Goal: Information Seeking & Learning: Compare options

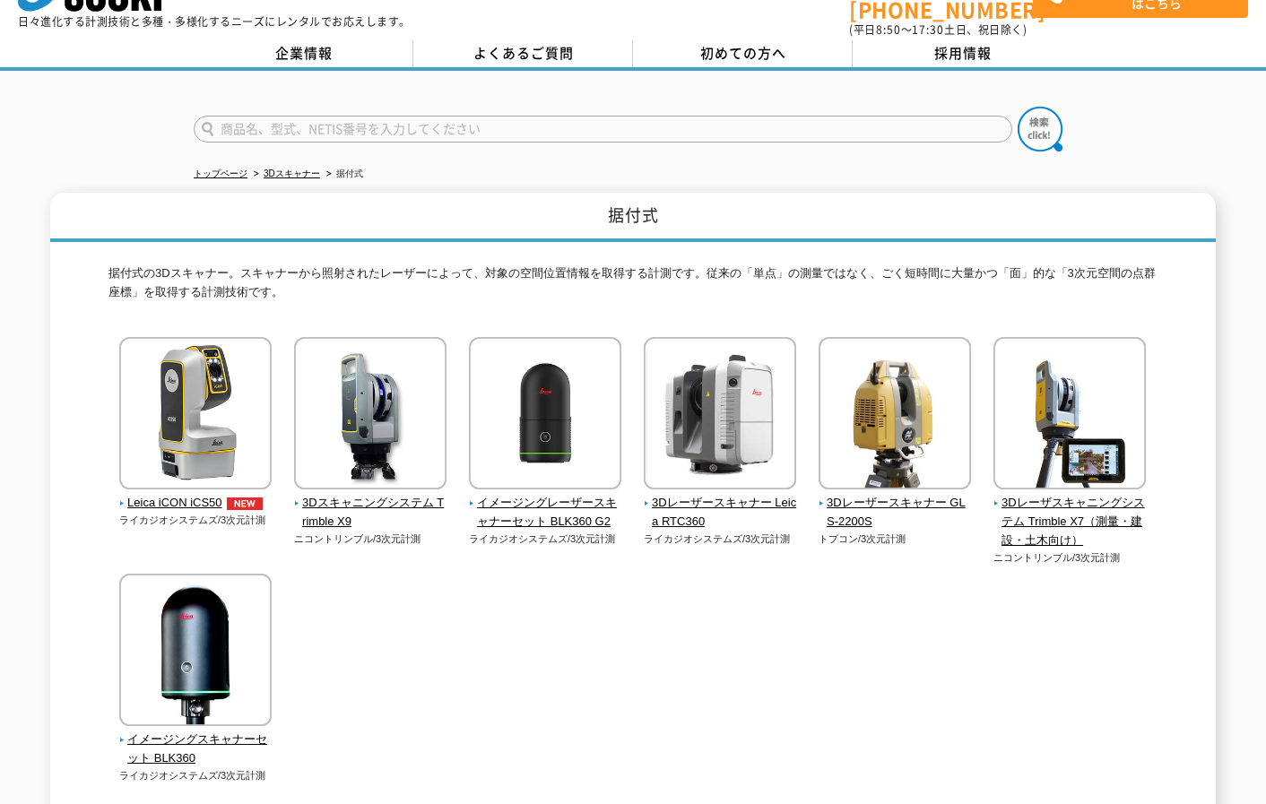
scroll to position [90, 0]
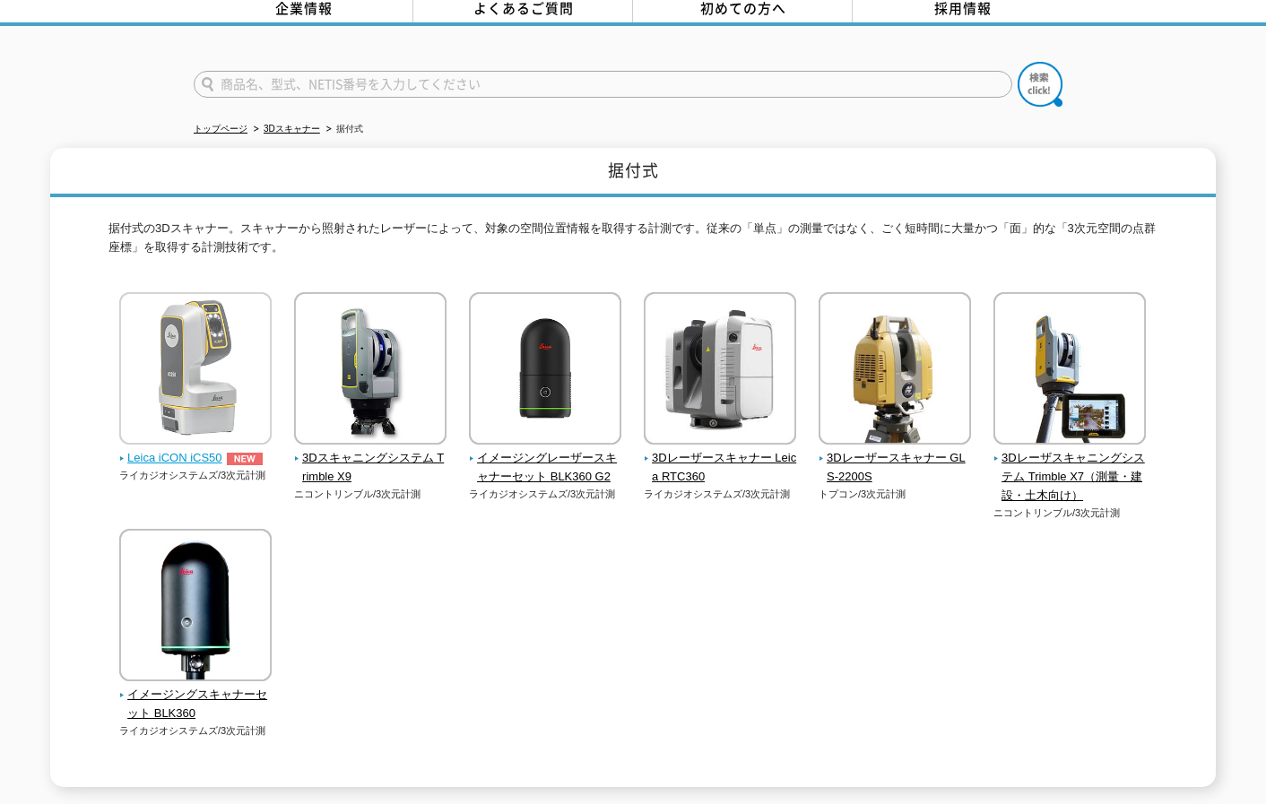
click at [178, 352] on img at bounding box center [195, 370] width 152 height 157
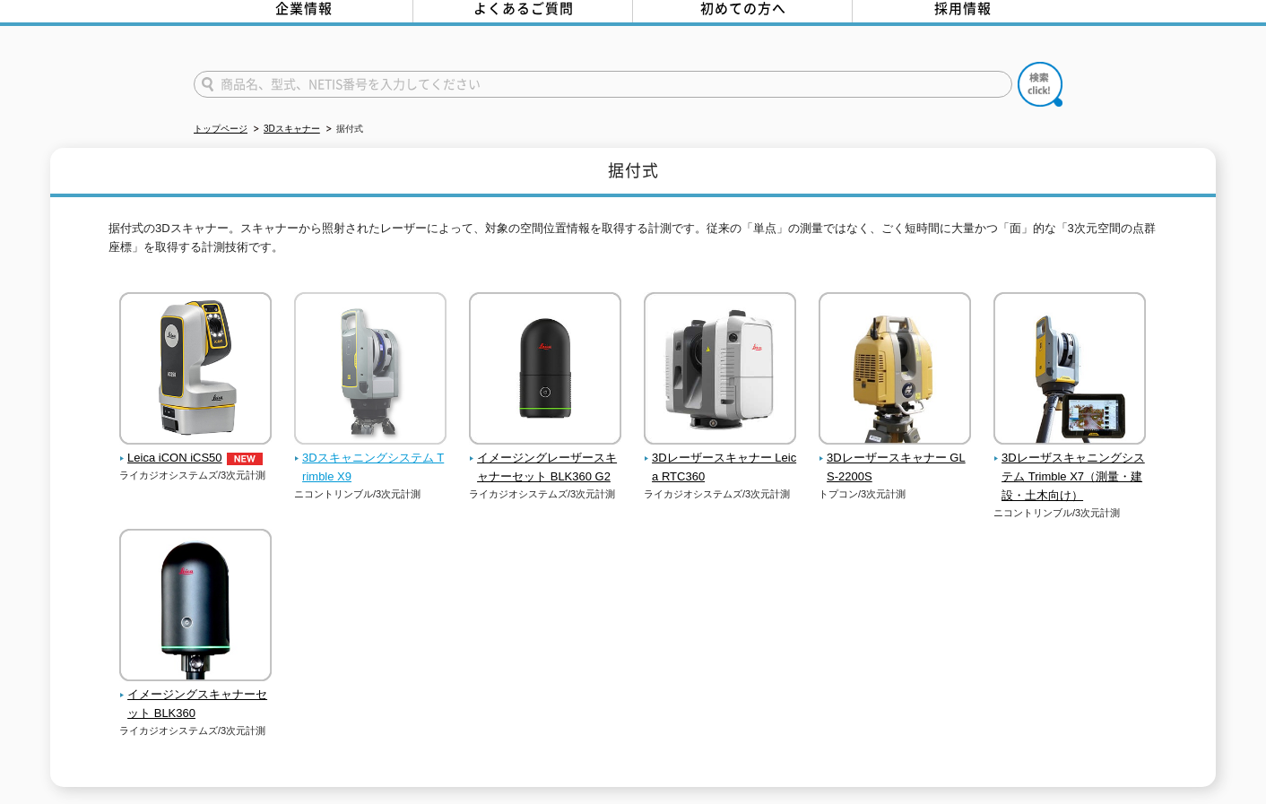
click at [392, 387] on img at bounding box center [370, 370] width 152 height 157
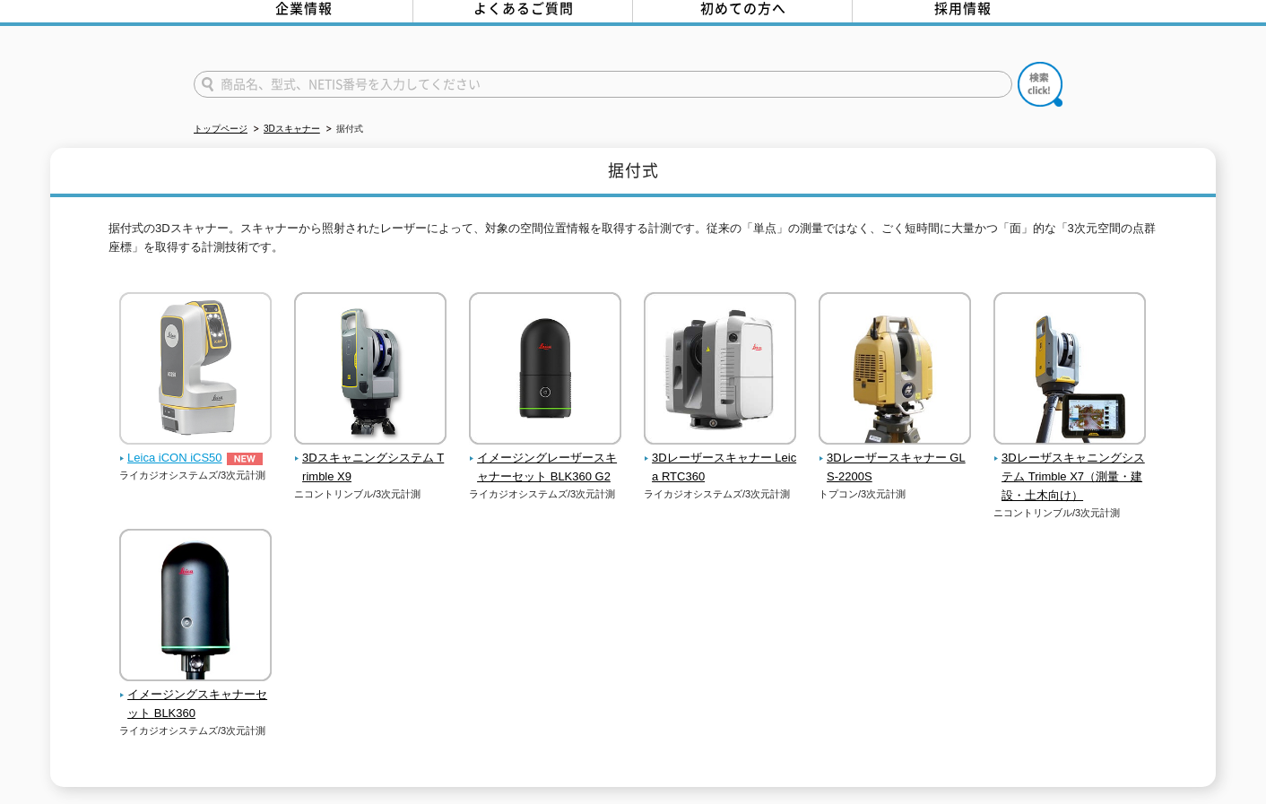
click at [194, 359] on img at bounding box center [195, 370] width 152 height 157
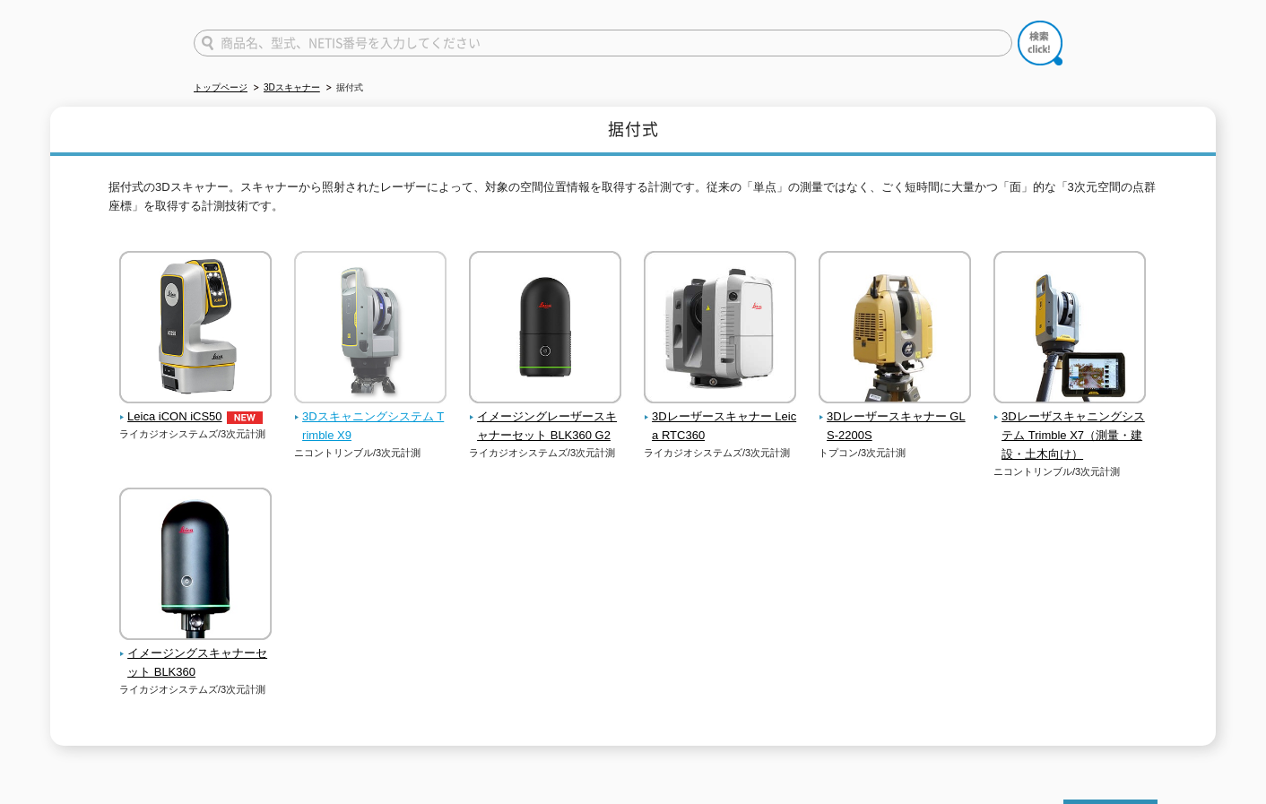
scroll to position [0, 0]
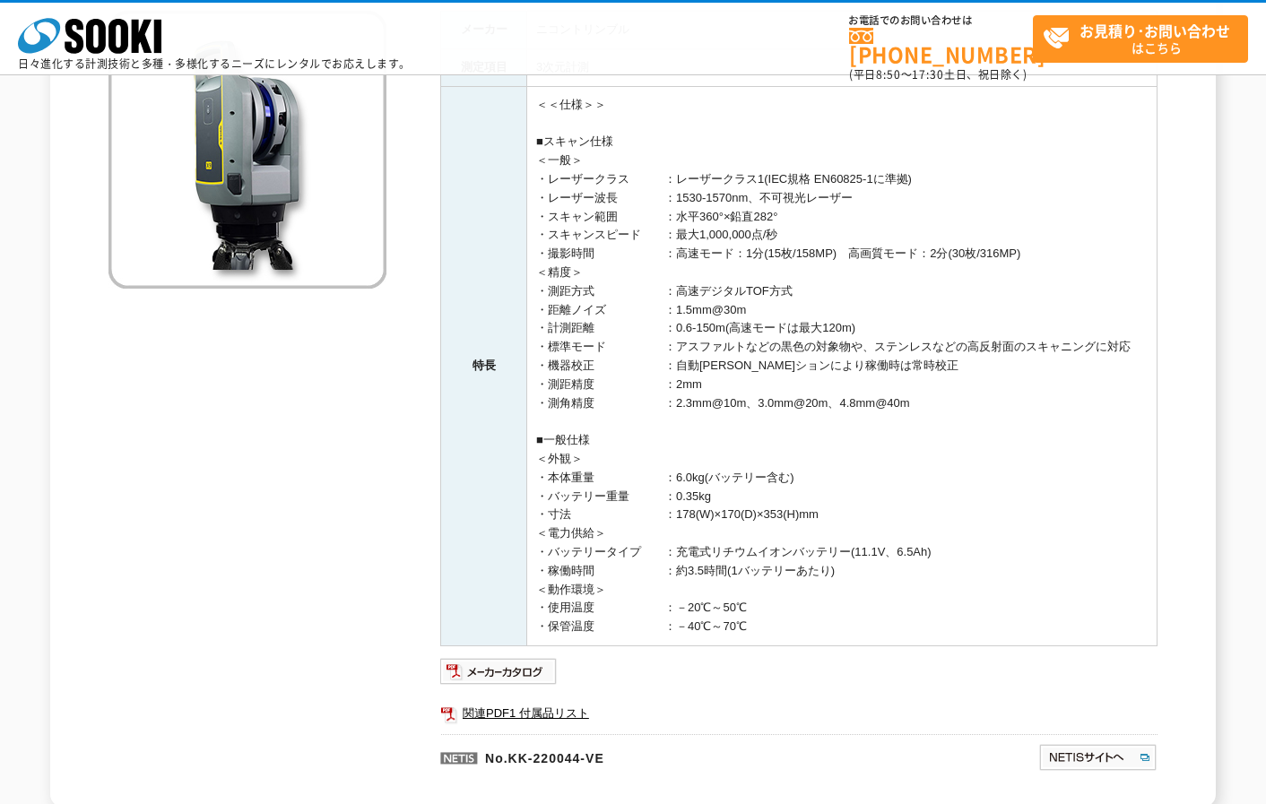
scroll to position [269, 0]
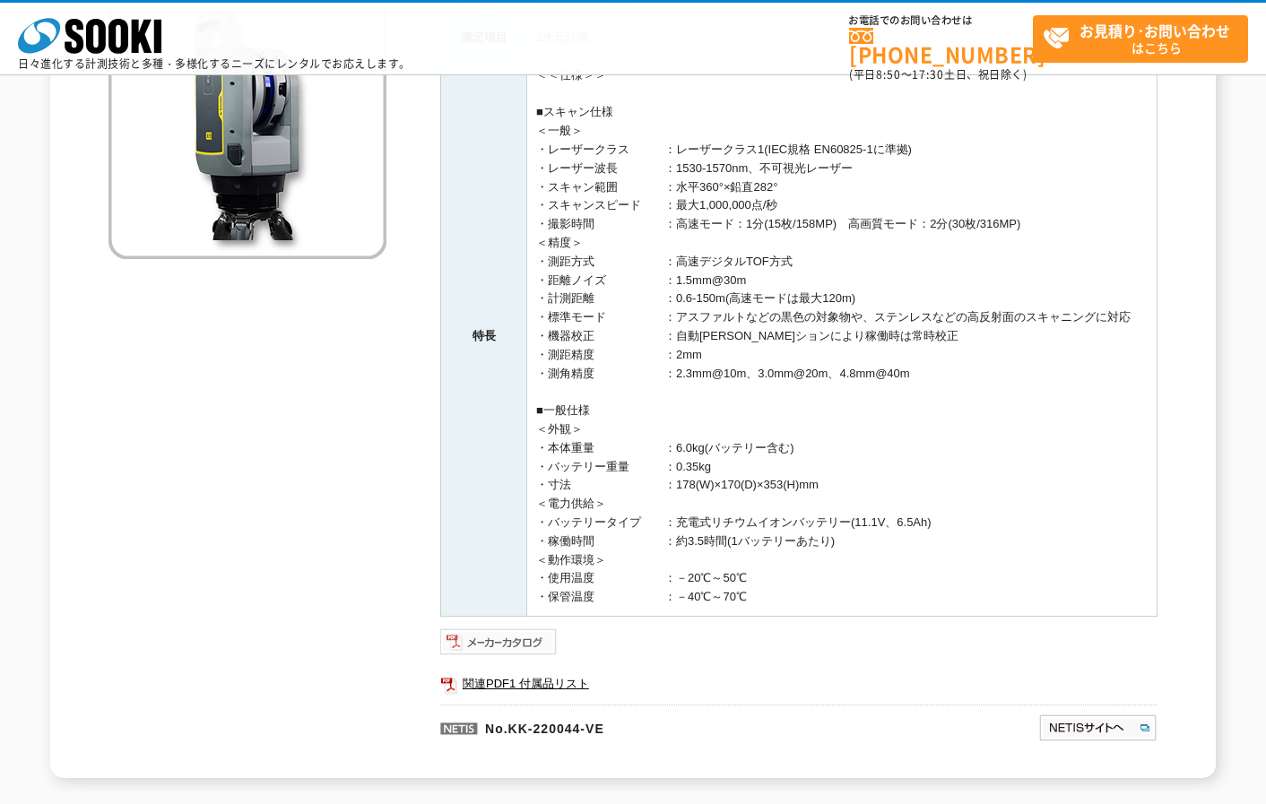
click at [473, 639] on img at bounding box center [498, 642] width 117 height 29
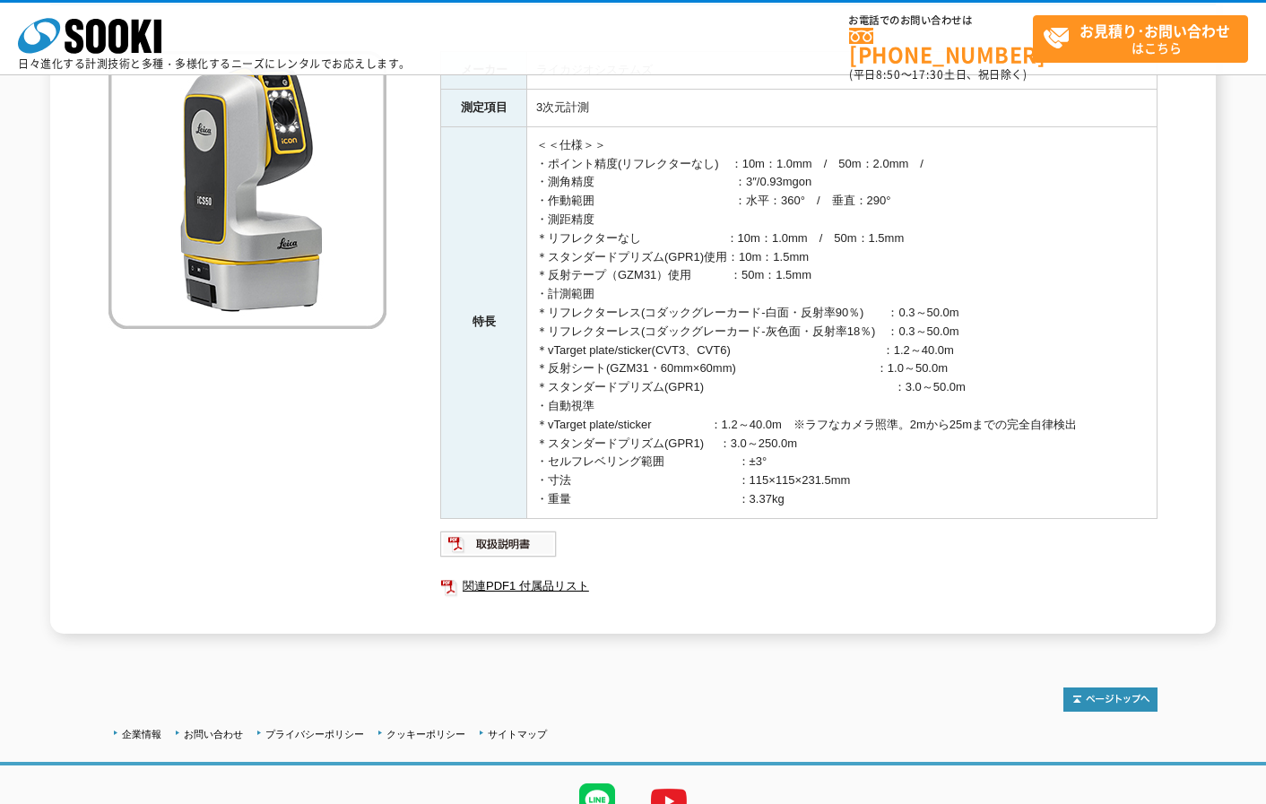
scroll to position [283, 0]
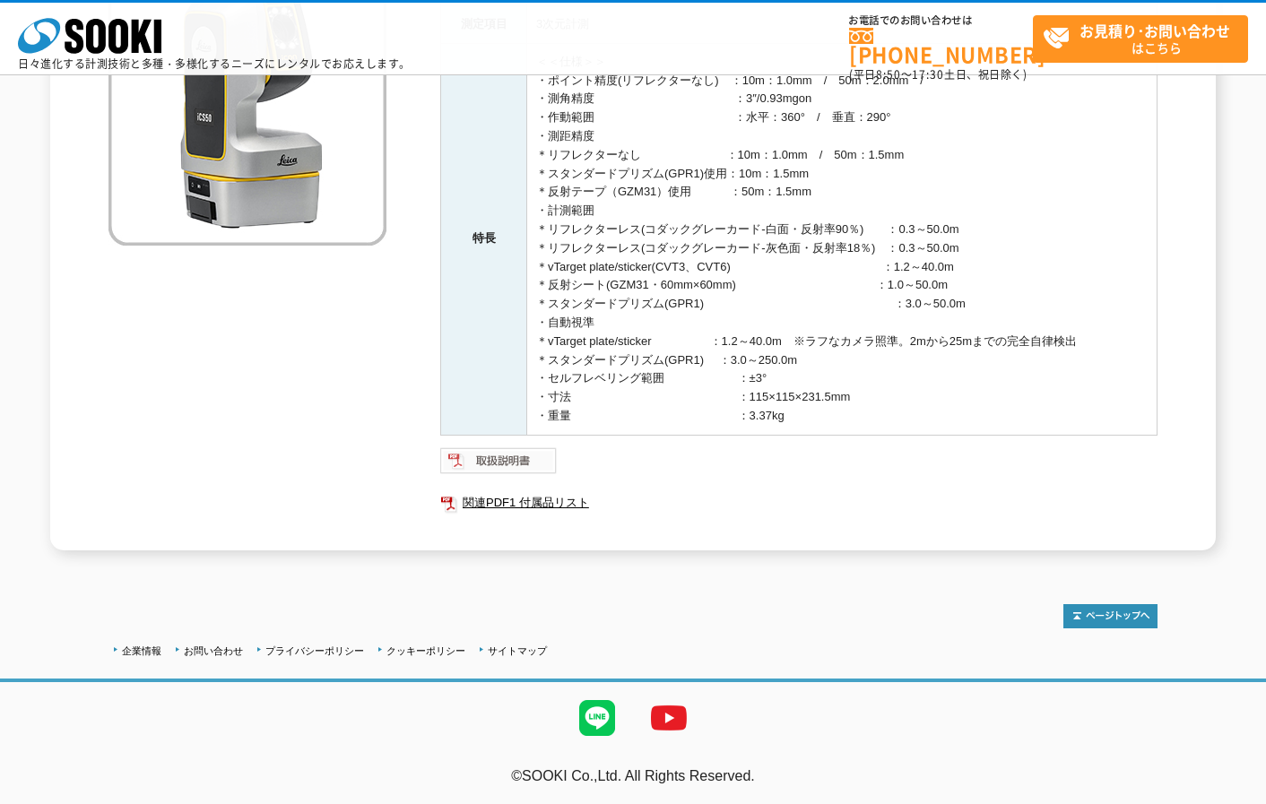
click at [498, 460] on img at bounding box center [498, 460] width 117 height 29
